Goal: Use online tool/utility: Utilize a website feature to perform a specific function

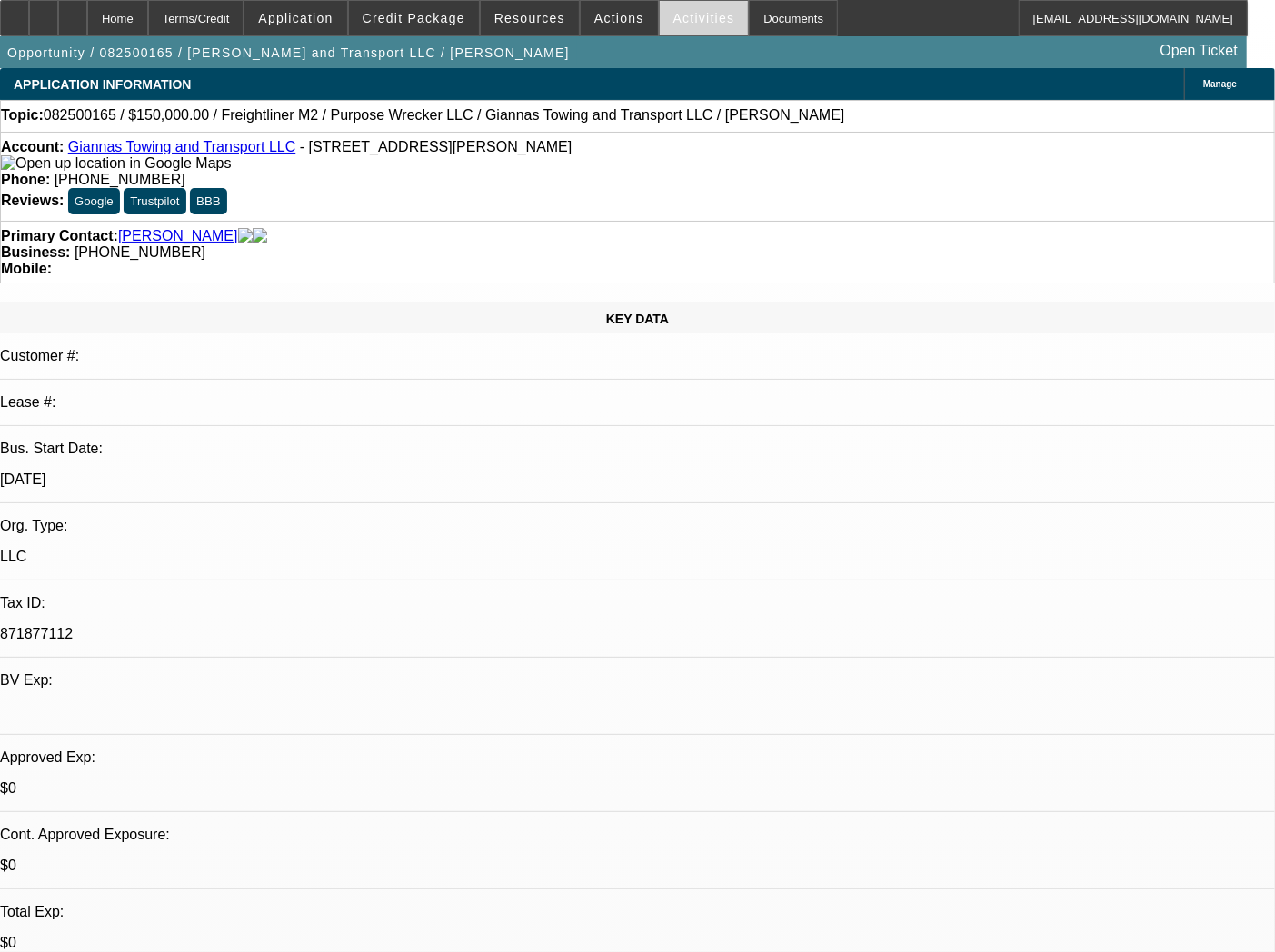
select select "0"
select select "0.1"
select select "4"
select select "0"
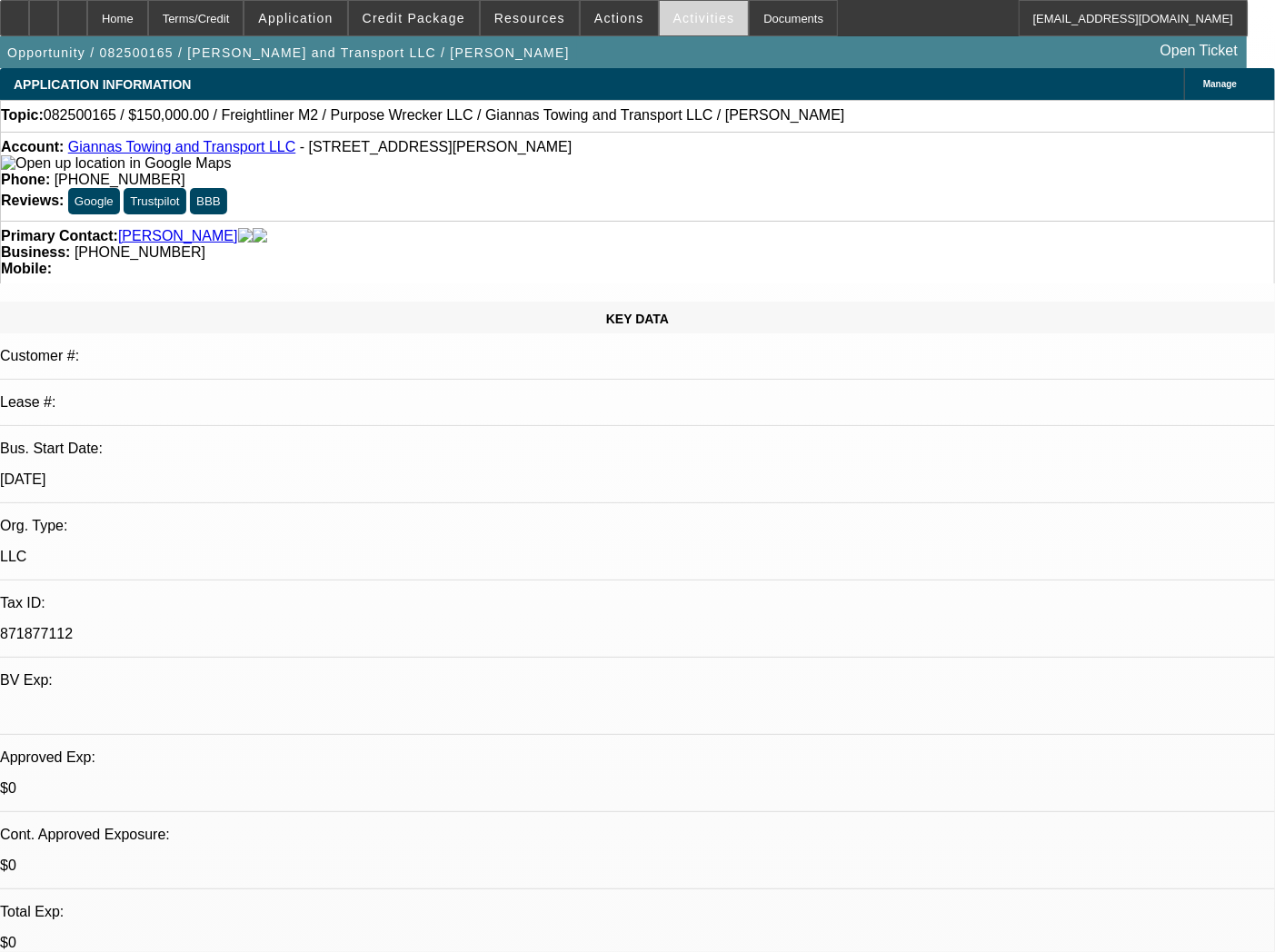
select select "0"
select select "0.1"
select select "4"
select select "0"
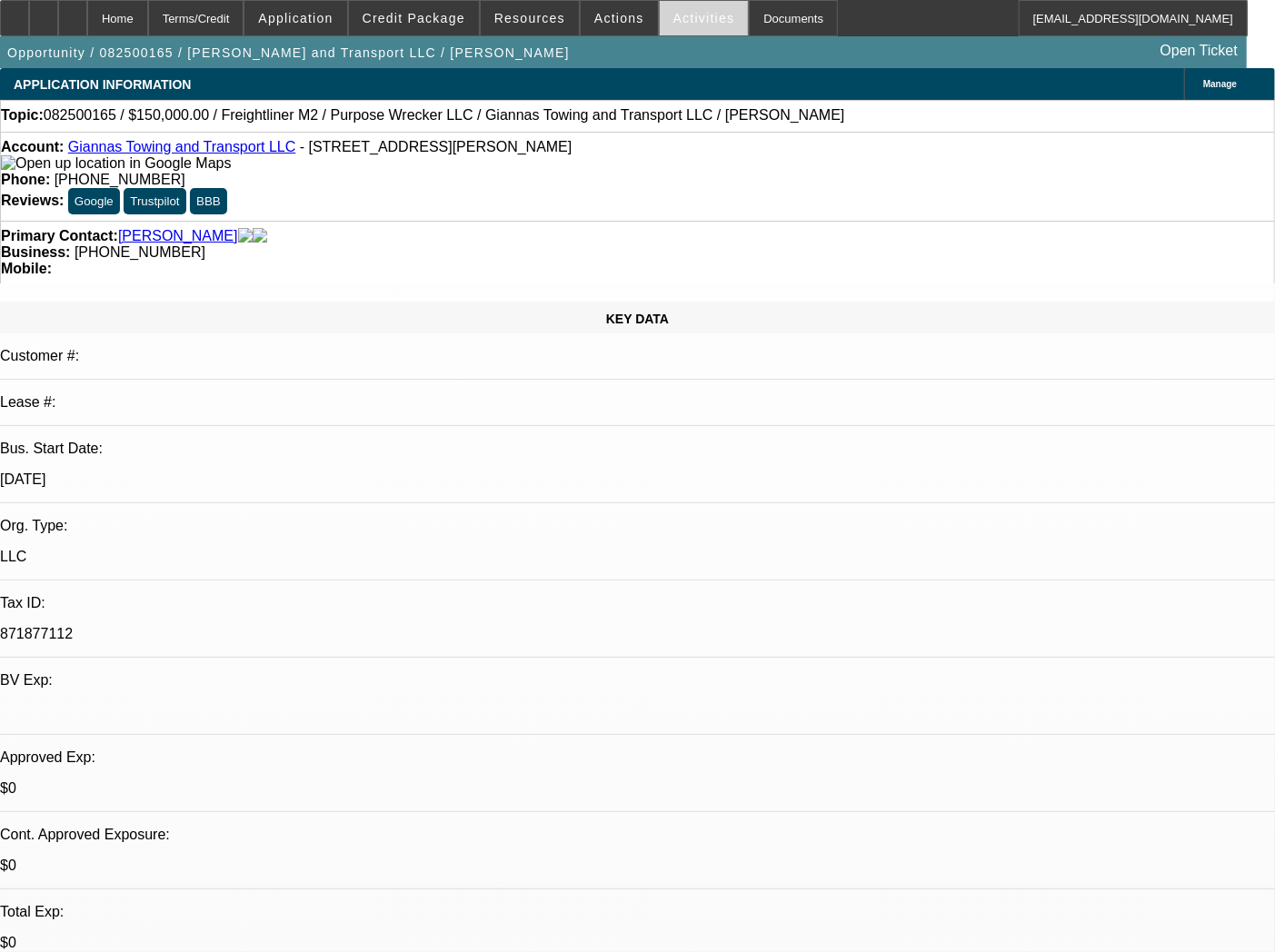
select select "0.1"
select select "4"
select select "0"
select select "0.1"
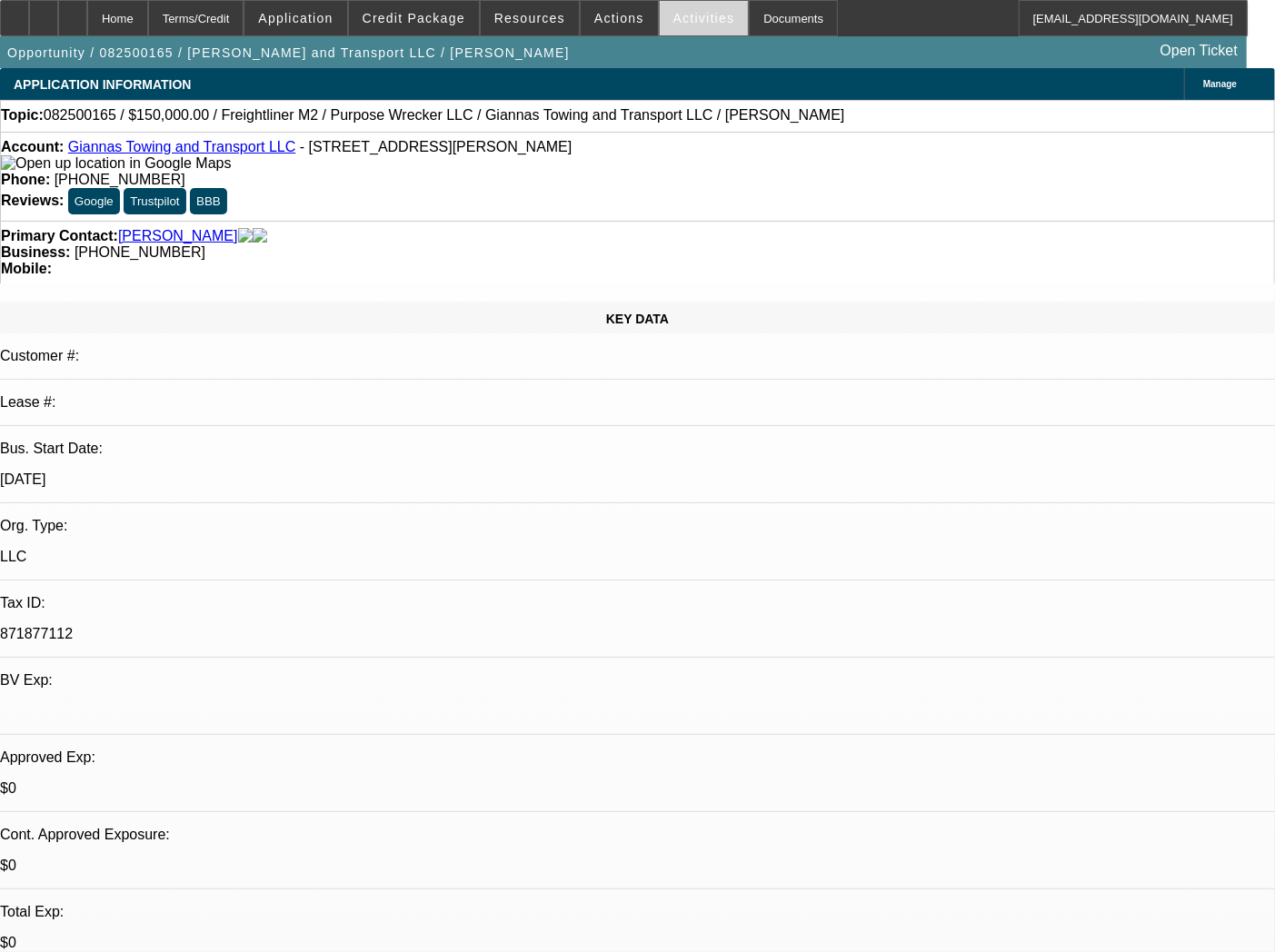
select select "4"
drag, startPoint x: 278, startPoint y: 152, endPoint x: 213, endPoint y: 169, distance: 67.2
click at [213, 169] on div "Account: [PERSON_NAME] and Transport LLC - [STREET_ADDRESS][PERSON_NAME]" at bounding box center [637, 155] width 1273 height 32
copy span "[STREET_ADDRESS][PERSON_NAME]"
click at [314, 194] on div "Account: [PERSON_NAME] and Transport LLC - [STREET_ADDRESS][PERSON_NAME] Phone:…" at bounding box center [637, 176] width 1275 height 89
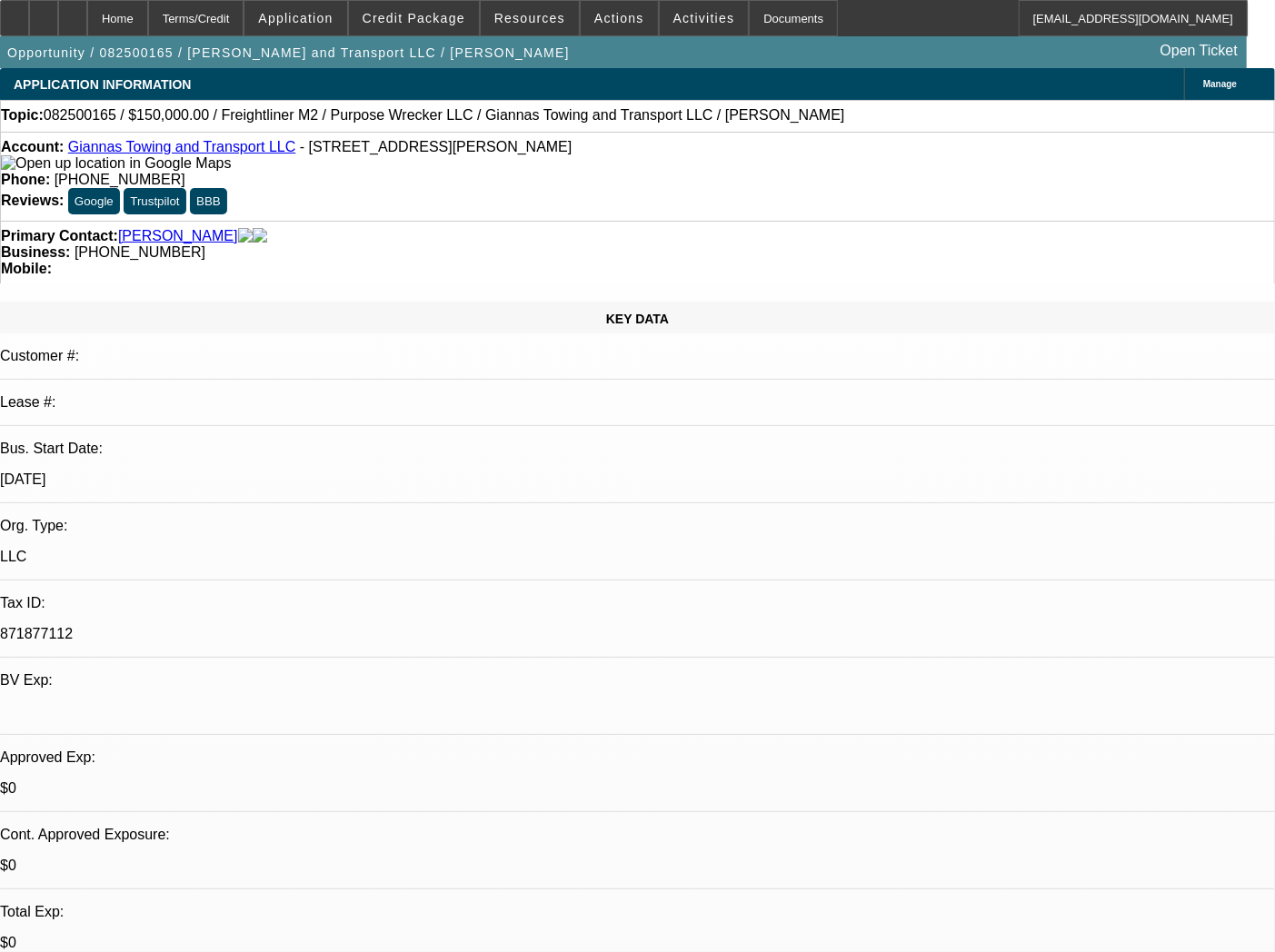
drag, startPoint x: 161, startPoint y: 169, endPoint x: 83, endPoint y: 156, distance: 79.1
click at [83, 156] on div "Account: [PERSON_NAME] and Transport LLC - [STREET_ADDRESS][PERSON_NAME]" at bounding box center [637, 155] width 1273 height 32
copy div "[PERSON_NAME] and Transport LLC - [STREET_ADDRESS][PERSON_NAME]"
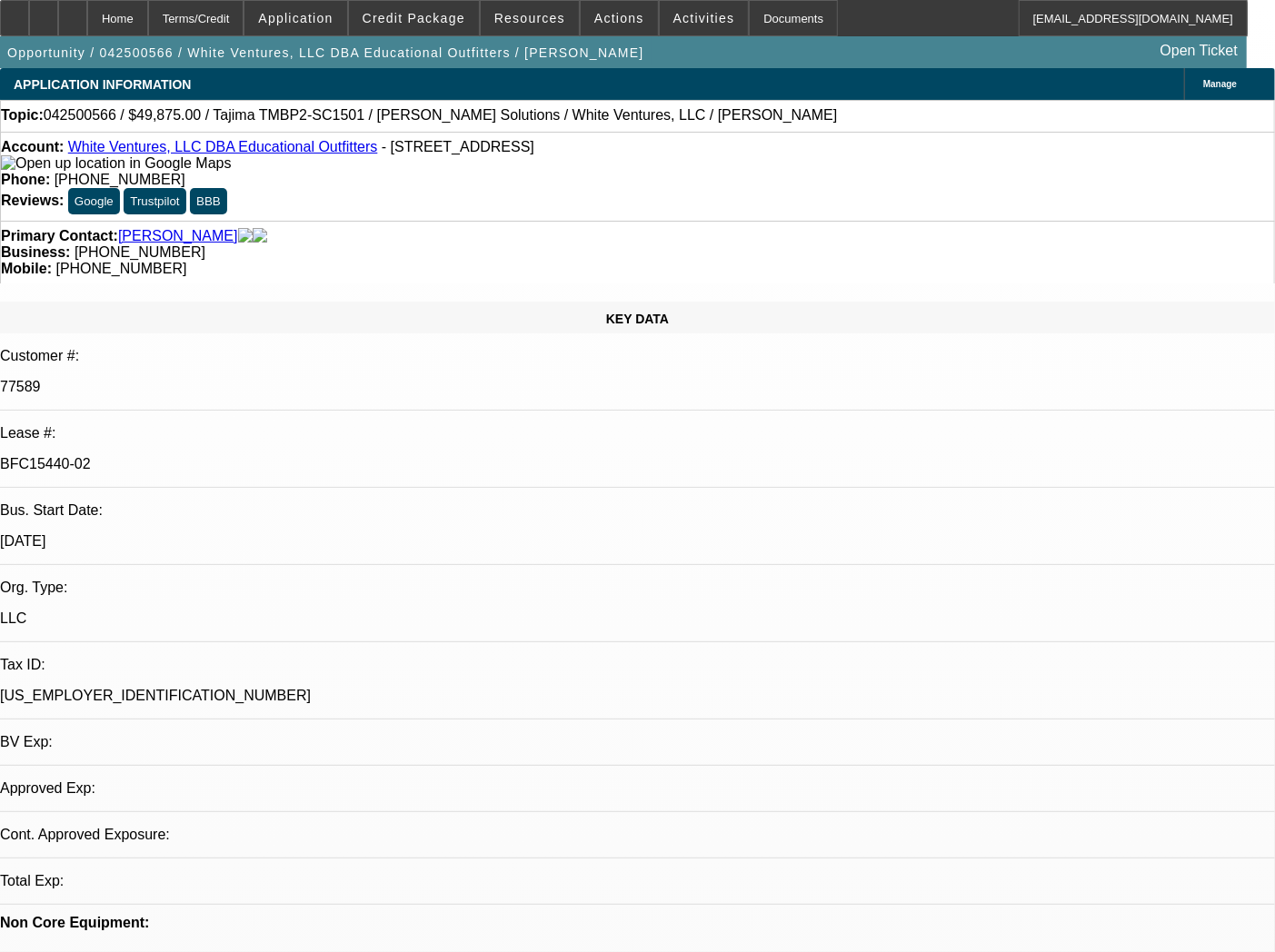
select select "0"
select select "2"
select select "0.1"
select select "4"
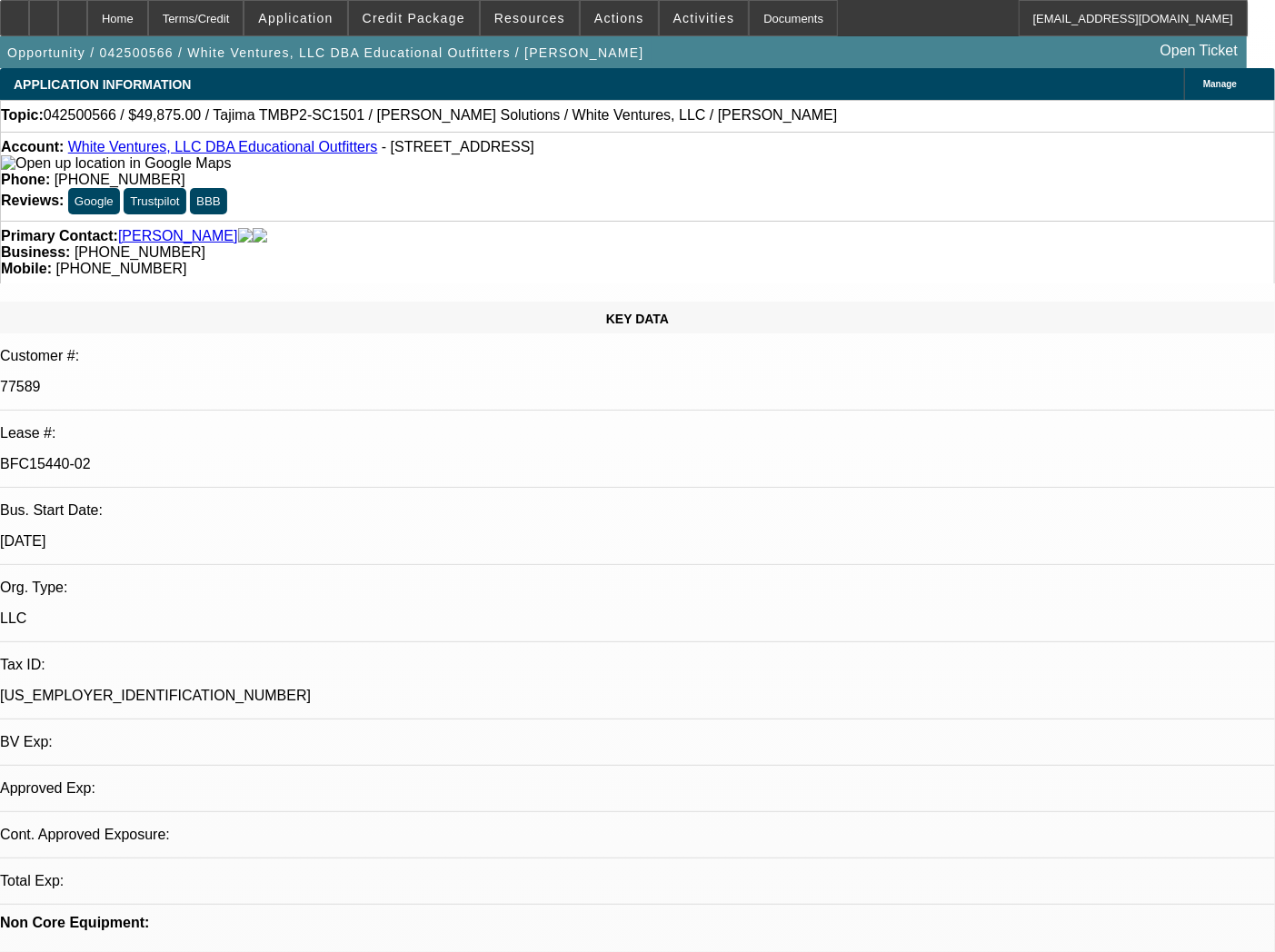
select select "0"
select select "2"
select select "0.1"
select select "4"
